Goal: Task Accomplishment & Management: Manage account settings

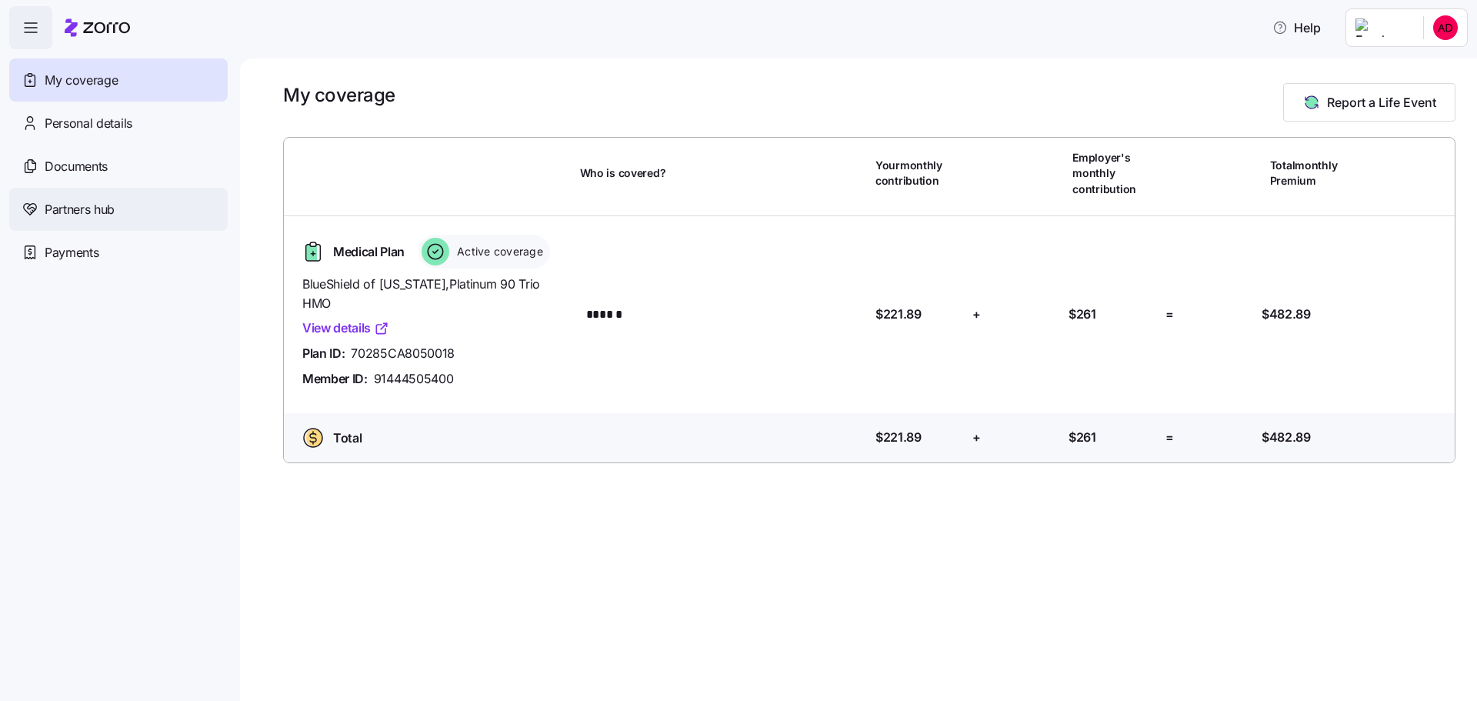
click at [148, 203] on div "Partners hub" at bounding box center [118, 209] width 218 height 43
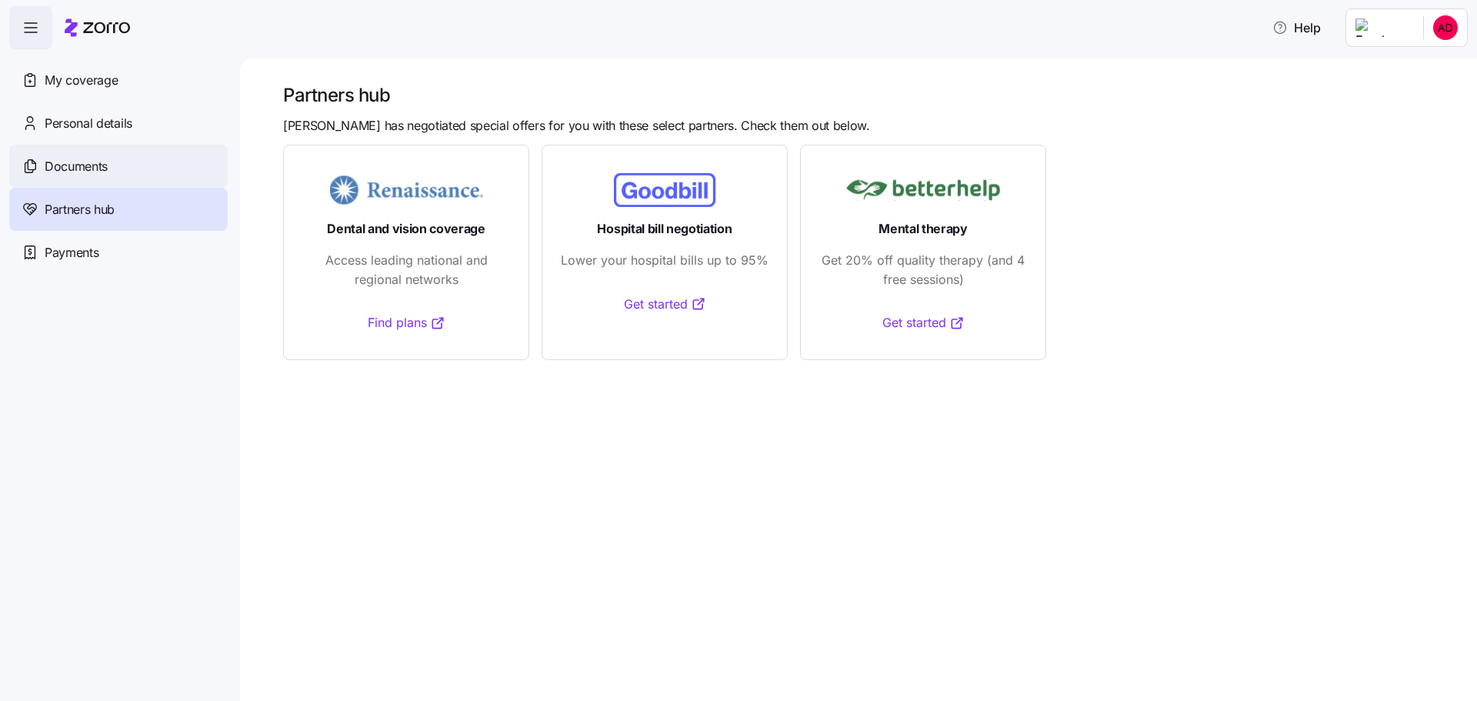
click at [85, 171] on span "Documents" at bounding box center [76, 166] width 63 height 19
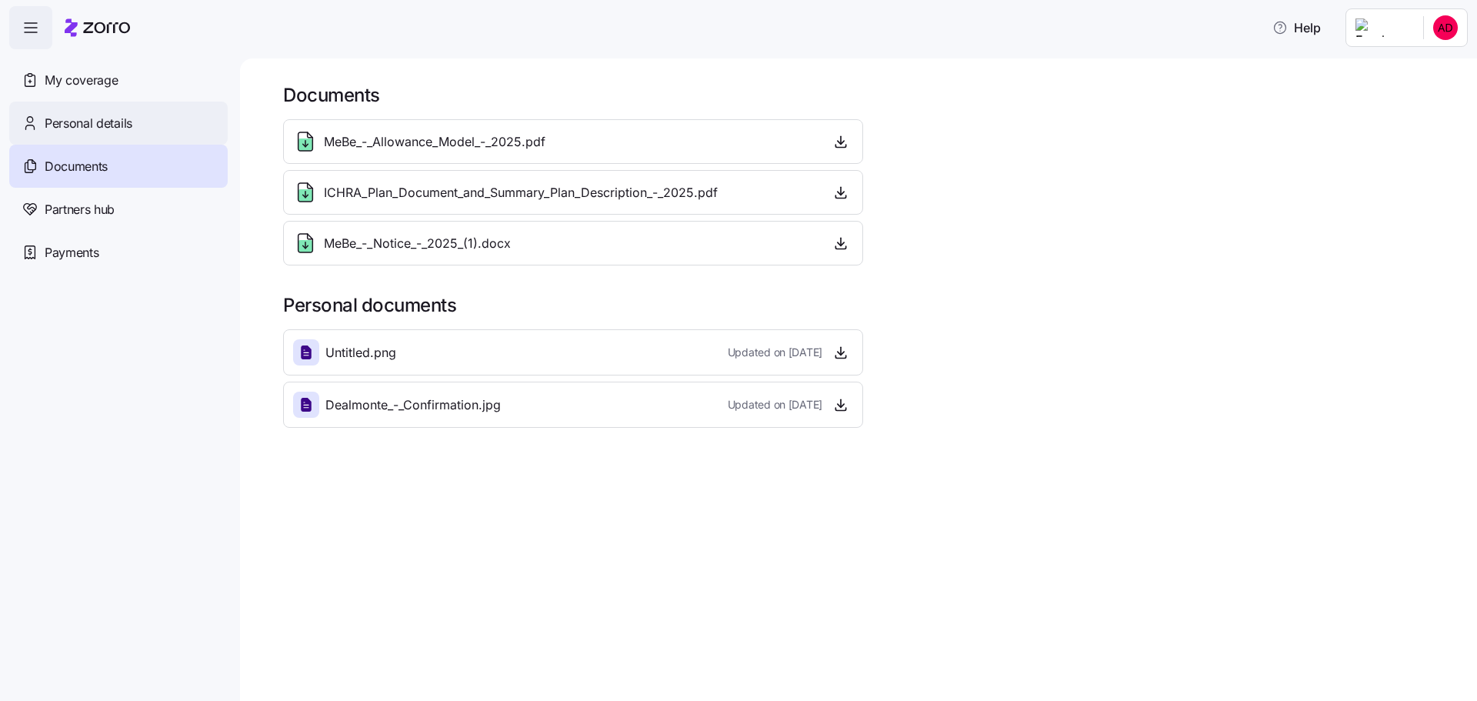
click at [92, 125] on span "Personal details" at bounding box center [89, 123] width 88 height 19
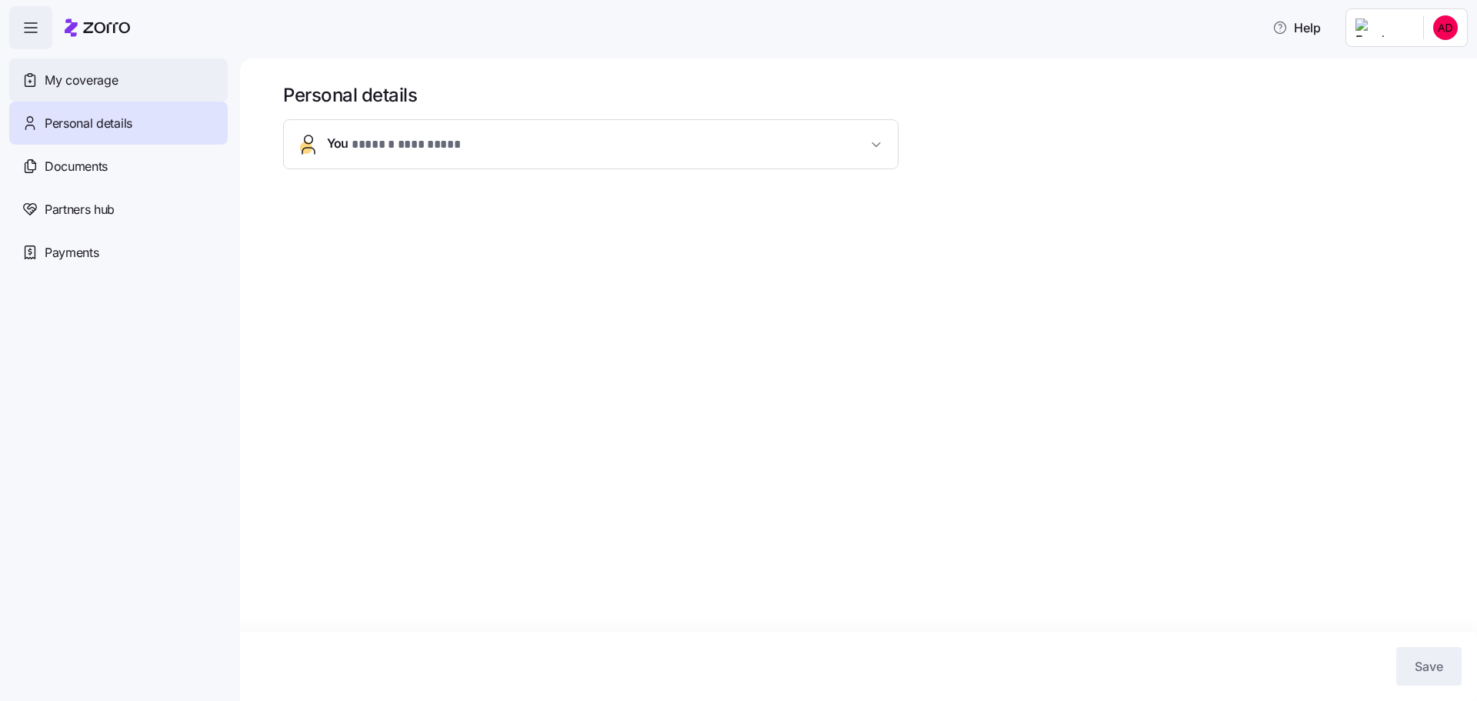
click at [82, 75] on span "My coverage" at bounding box center [81, 80] width 73 height 19
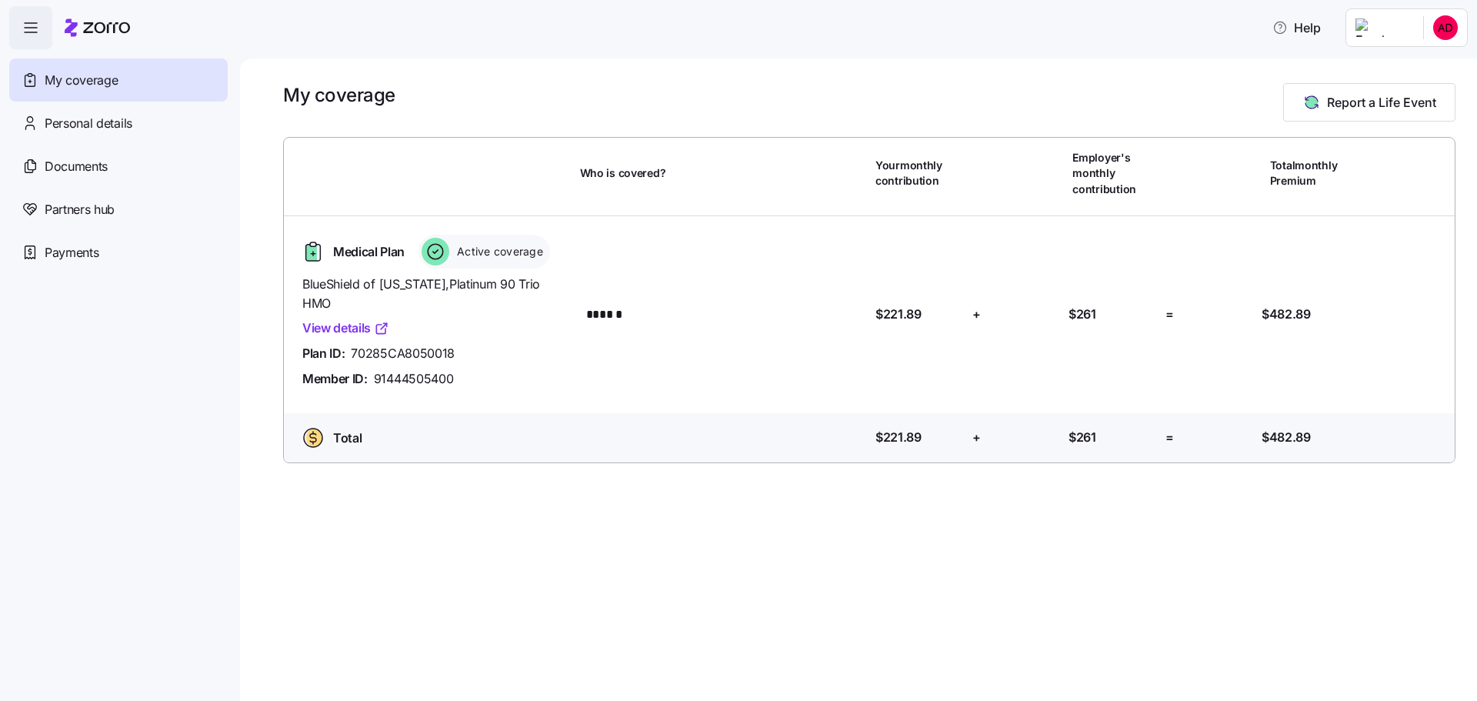
click at [44, 40] on span "button" at bounding box center [31, 28] width 42 height 42
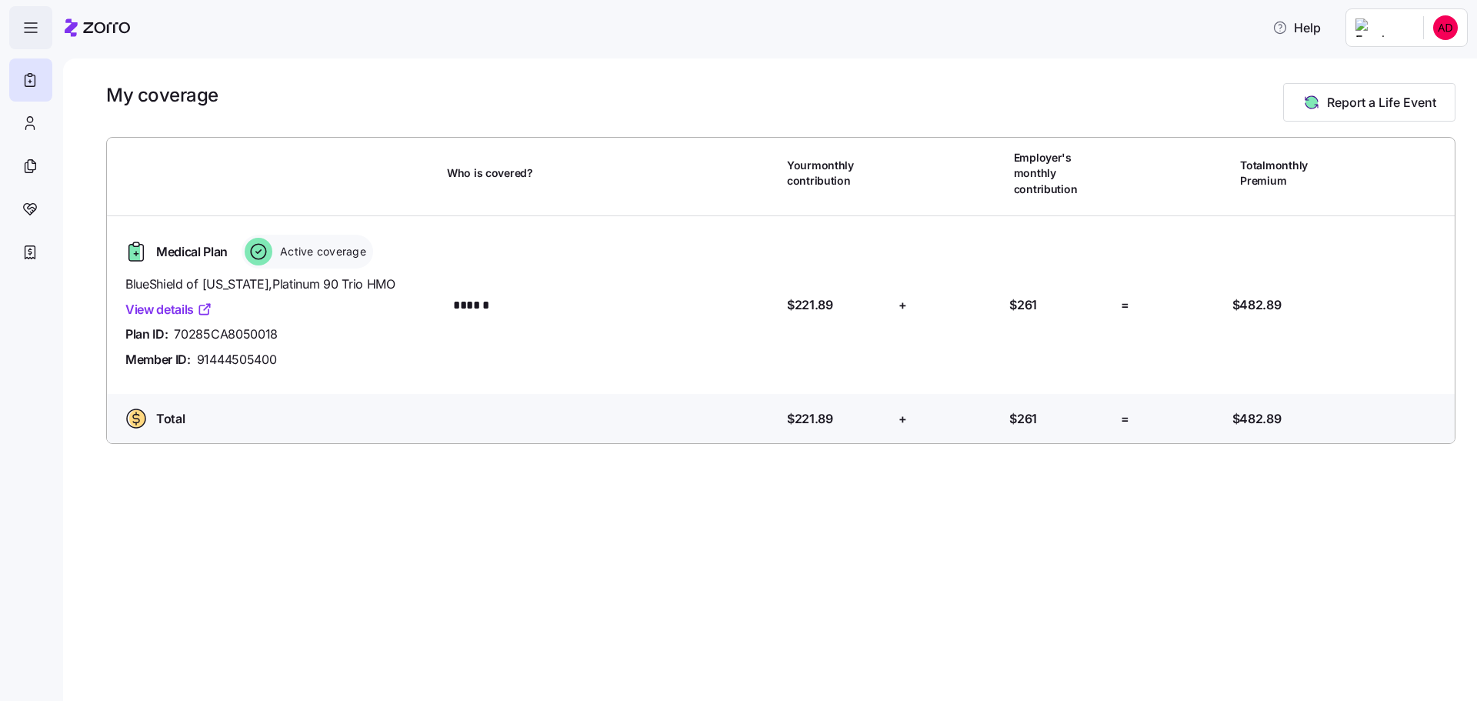
click at [44, 40] on span "button" at bounding box center [31, 28] width 42 height 42
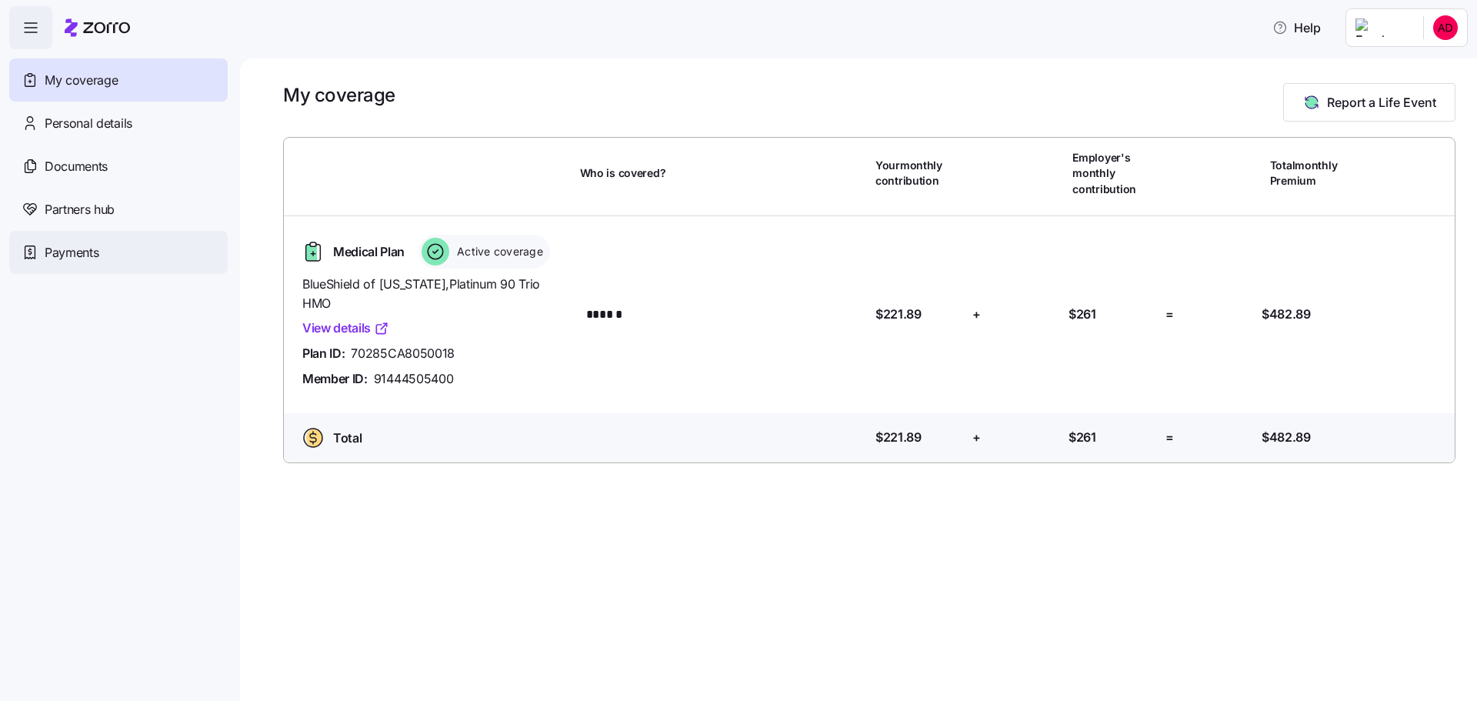
click at [93, 250] on span "Payments" at bounding box center [72, 252] width 54 height 19
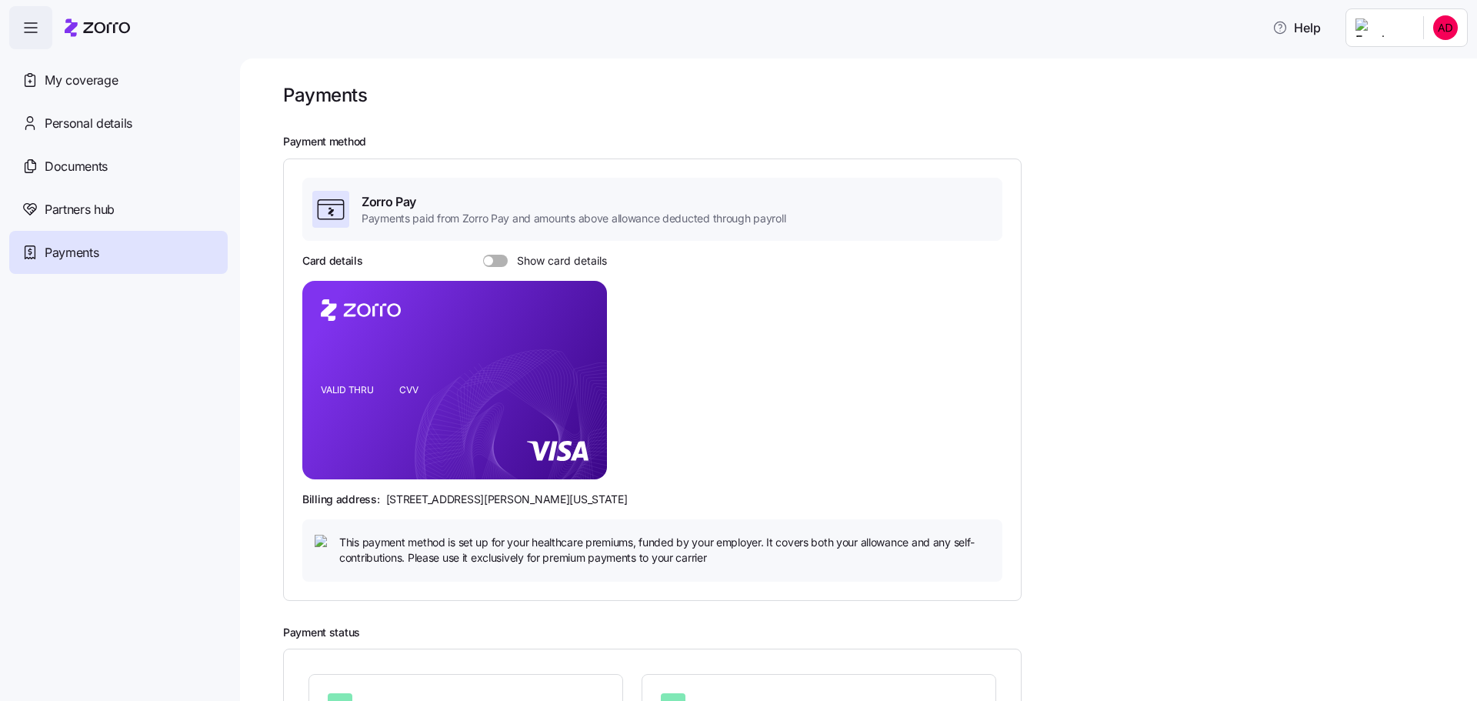
click at [494, 256] on span at bounding box center [500, 261] width 15 height 12
click at [483, 255] on input "Show card details" at bounding box center [483, 255] width 0 height 0
click at [97, 75] on span "My coverage" at bounding box center [81, 80] width 73 height 19
